Goal: Complete application form: Complete application form

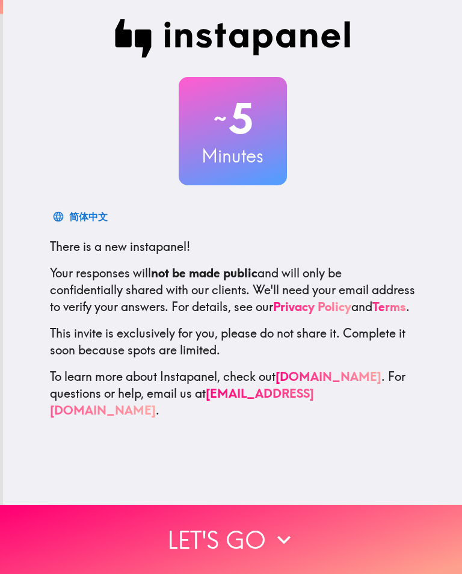
click at [291, 540] on icon "button" at bounding box center [284, 540] width 26 height 26
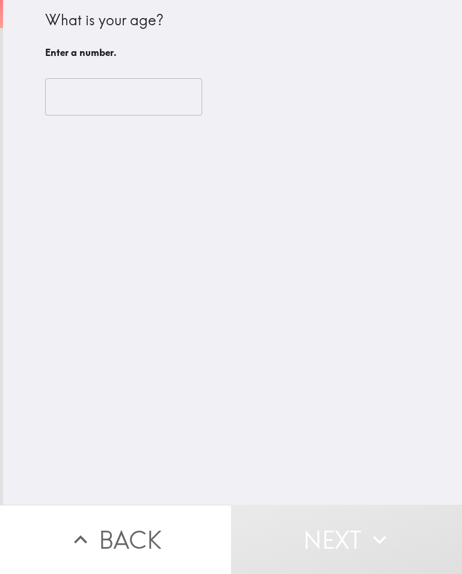
click at [119, 104] on input "number" at bounding box center [123, 96] width 157 height 37
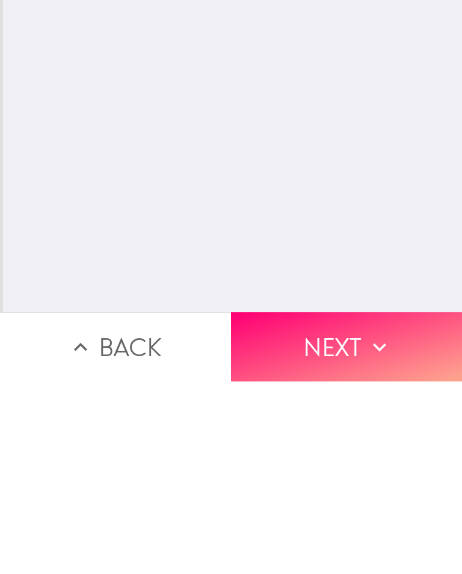
type input "53"
click at [350, 505] on button "Next" at bounding box center [346, 539] width 231 height 69
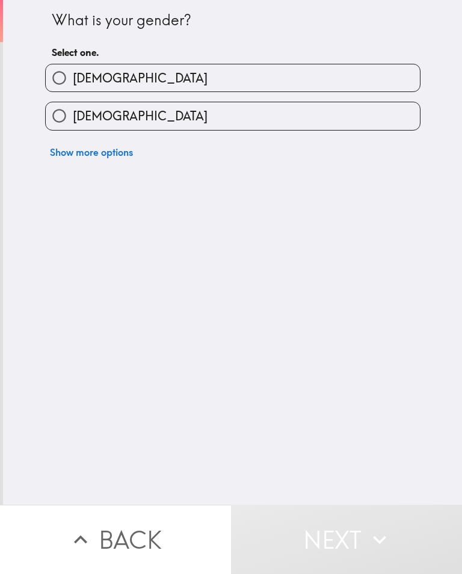
click at [297, 119] on label "[DEMOGRAPHIC_DATA]" at bounding box center [233, 115] width 374 height 27
click at [73, 119] on input "[DEMOGRAPHIC_DATA]" at bounding box center [59, 115] width 27 height 27
radio input "true"
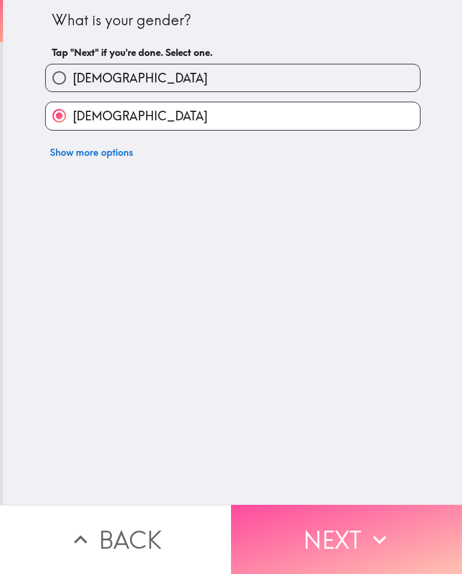
click at [341, 532] on button "Next" at bounding box center [346, 539] width 231 height 69
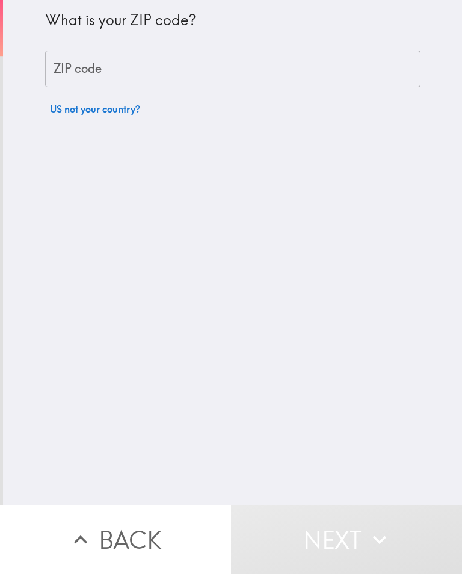
click at [149, 70] on input "ZIP code" at bounding box center [233, 69] width 376 height 37
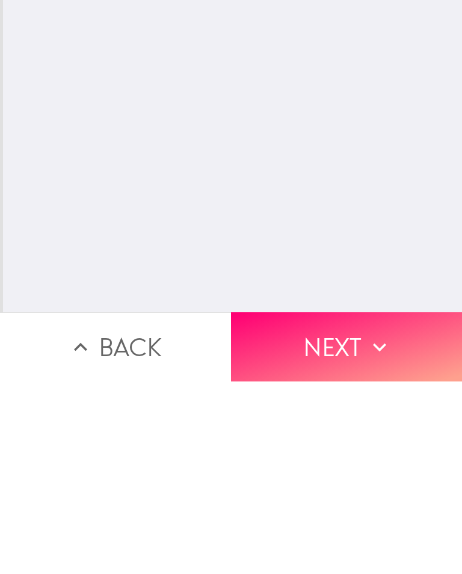
type input "18507"
click at [335, 505] on button "Next" at bounding box center [346, 539] width 231 height 69
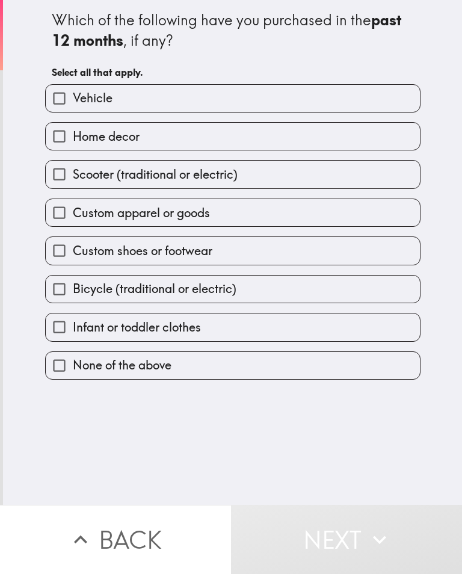
click at [291, 148] on label "Home decor" at bounding box center [233, 136] width 374 height 27
click at [73, 148] on input "Home decor" at bounding box center [59, 136] width 27 height 27
checkbox input "true"
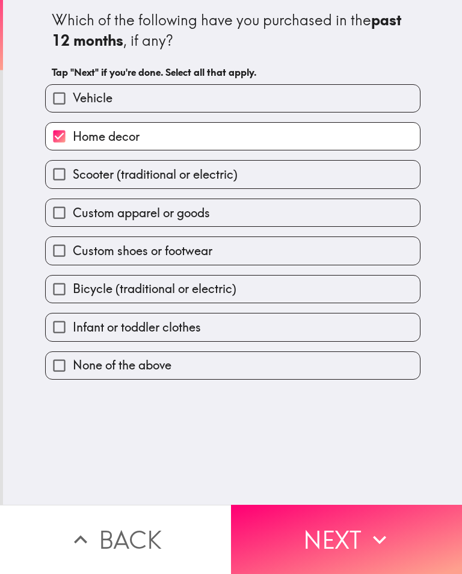
click at [350, 538] on button "Next" at bounding box center [346, 539] width 231 height 69
